Goal: Browse casually: Explore the website without a specific task or goal

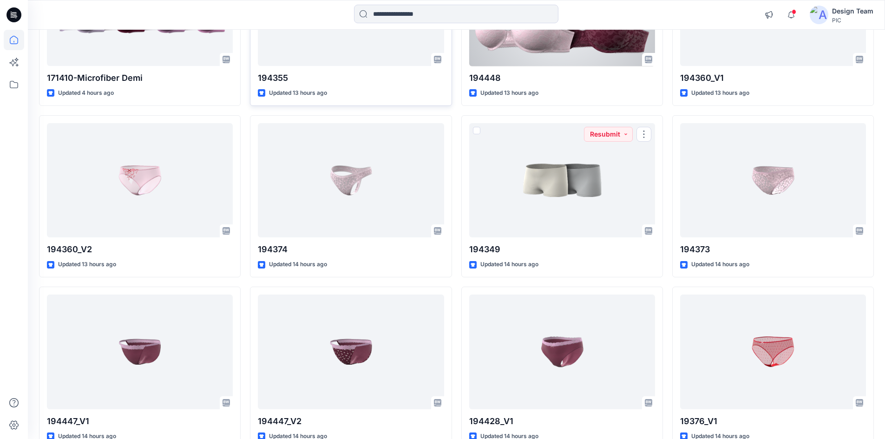
scroll to position [93, 0]
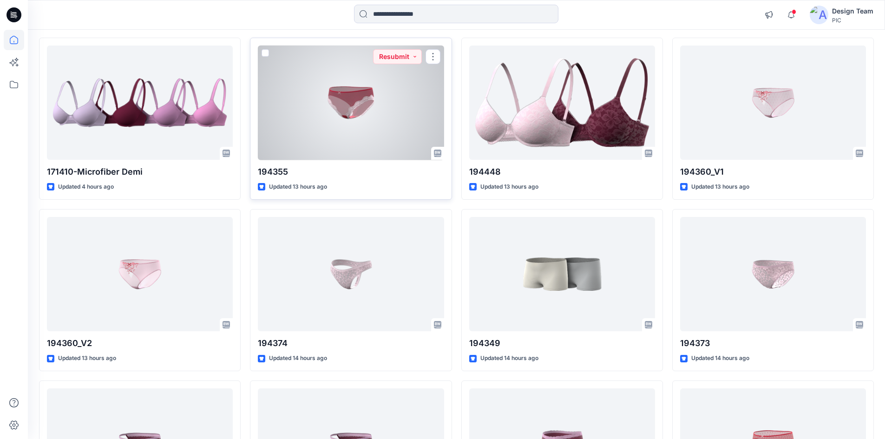
click at [408, 112] on div at bounding box center [351, 103] width 186 height 115
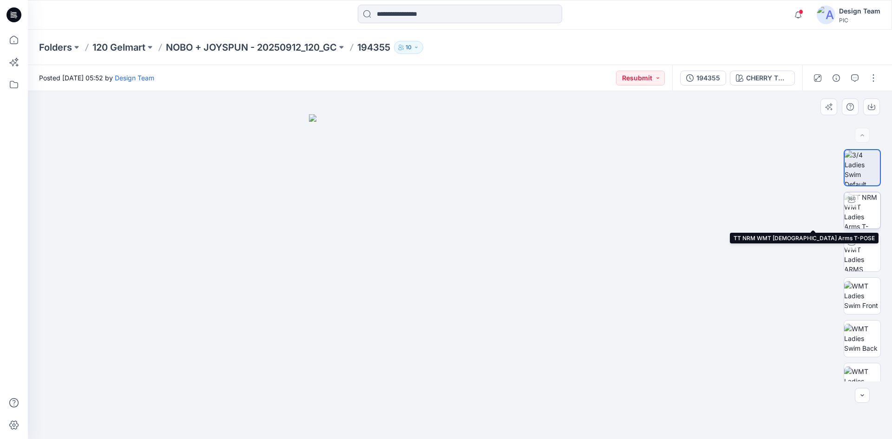
click at [870, 209] on img at bounding box center [863, 210] width 36 height 36
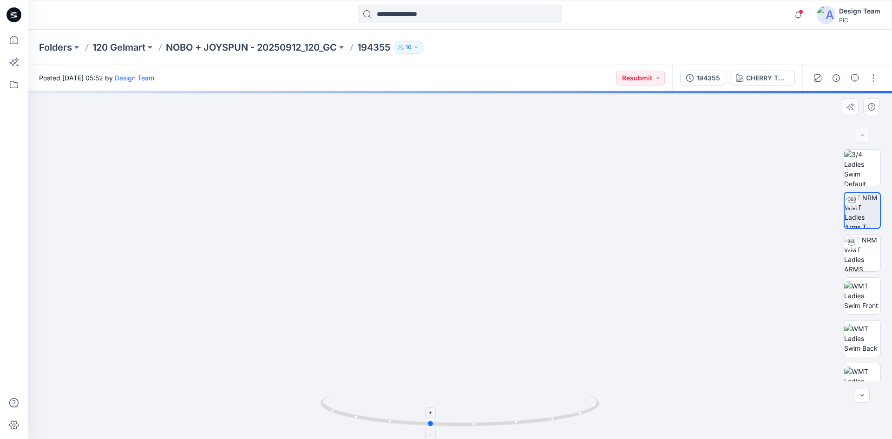
drag, startPoint x: 551, startPoint y: 422, endPoint x: 521, endPoint y: 427, distance: 30.6
click at [521, 427] on icon at bounding box center [461, 411] width 281 height 35
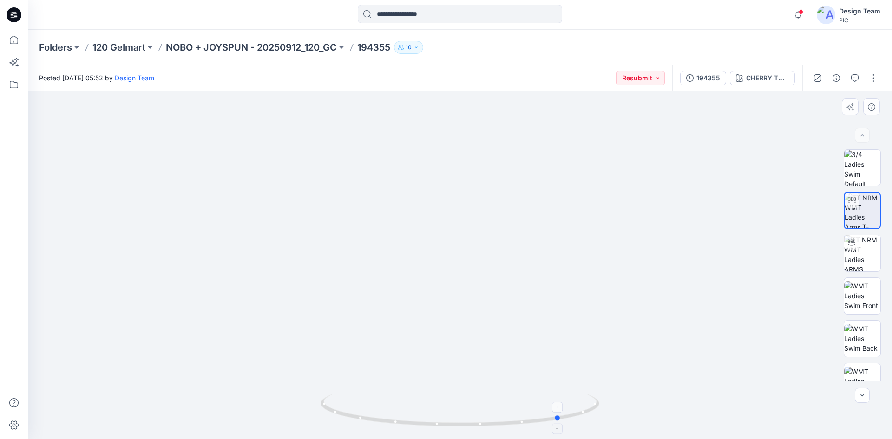
drag, startPoint x: 557, startPoint y: 421, endPoint x: 425, endPoint y: 403, distance: 133.2
click at [425, 403] on icon at bounding box center [461, 411] width 281 height 35
drag, startPoint x: 545, startPoint y: 421, endPoint x: 539, endPoint y: 408, distance: 14.3
click at [468, 428] on icon at bounding box center [461, 411] width 281 height 35
click at [855, 76] on icon "button" at bounding box center [855, 77] width 7 height 7
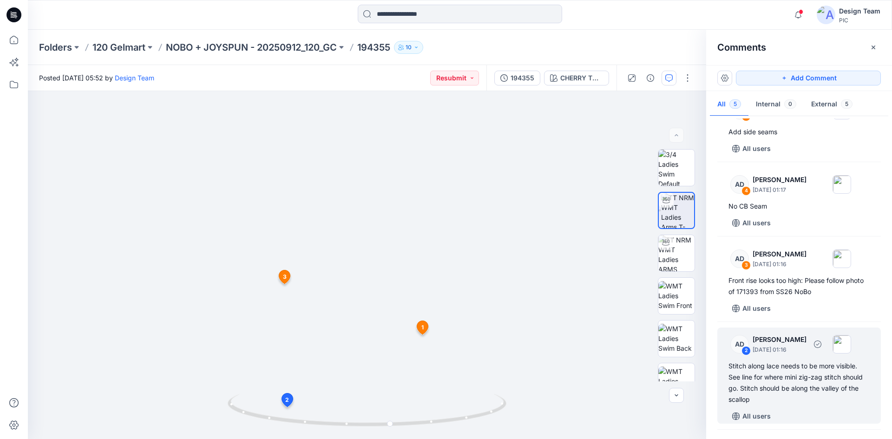
scroll to position [46, 0]
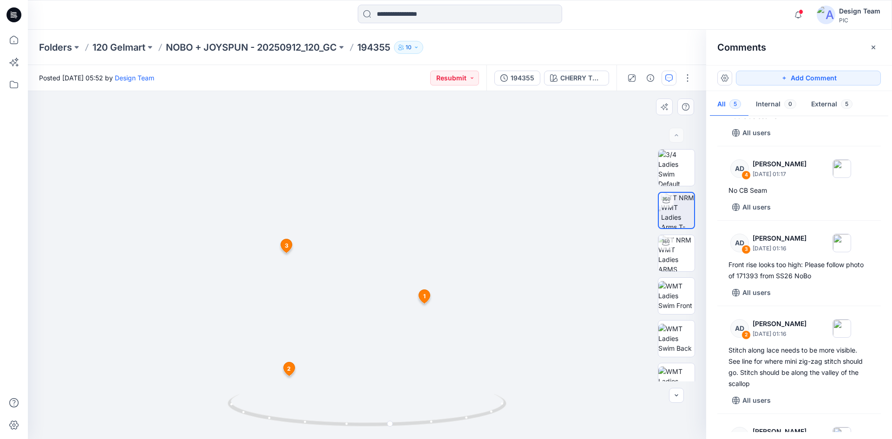
drag, startPoint x: 598, startPoint y: 360, endPoint x: 608, endPoint y: 318, distance: 42.4
click at [618, 319] on img at bounding box center [369, 110] width 906 height 659
click at [304, 361] on span "2" at bounding box center [303, 364] width 4 height 8
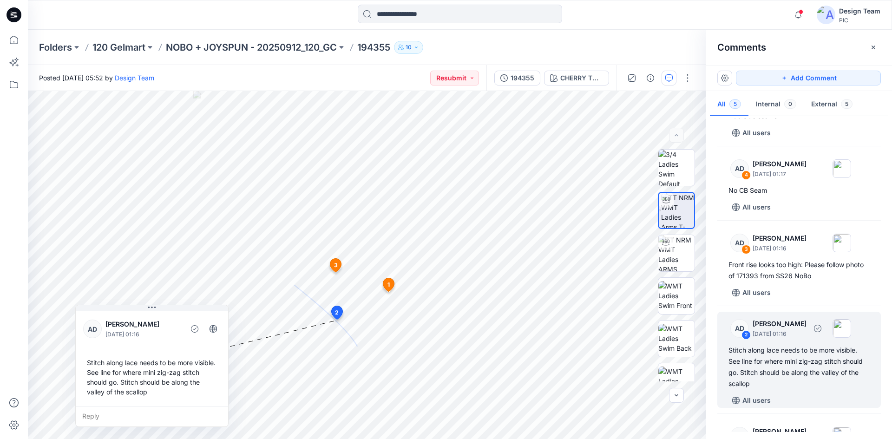
scroll to position [93, 0]
